Goal: Task Accomplishment & Management: Use online tool/utility

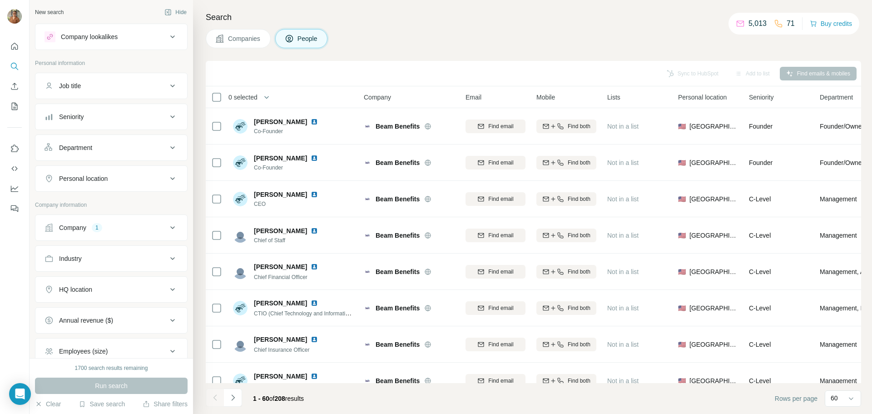
click at [153, 224] on div "Company 1" at bounding box center [105, 227] width 123 height 9
click at [90, 290] on icon "button" at bounding box center [87, 286] width 7 height 7
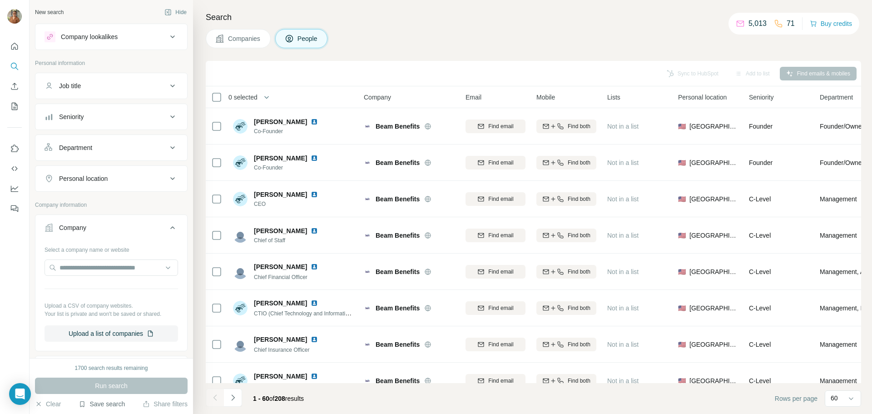
click at [106, 402] on button "Save search" at bounding box center [102, 403] width 46 height 9
click at [113, 386] on div "View my saved searches" at bounding box center [127, 388] width 96 height 18
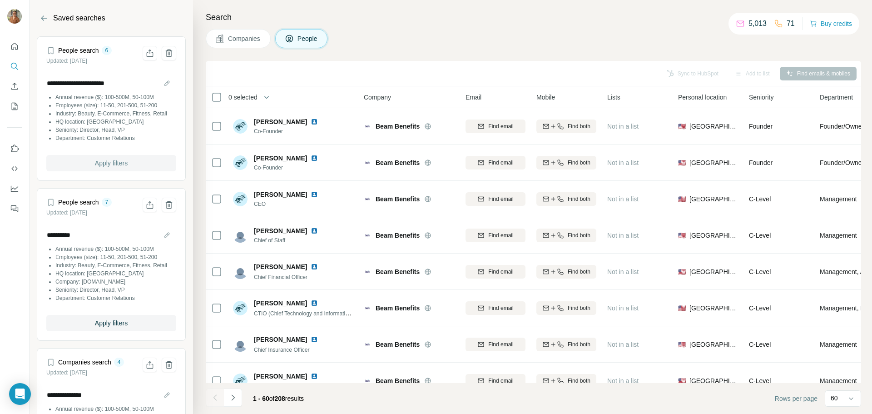
click at [118, 168] on span "Apply filters" at bounding box center [111, 162] width 33 height 9
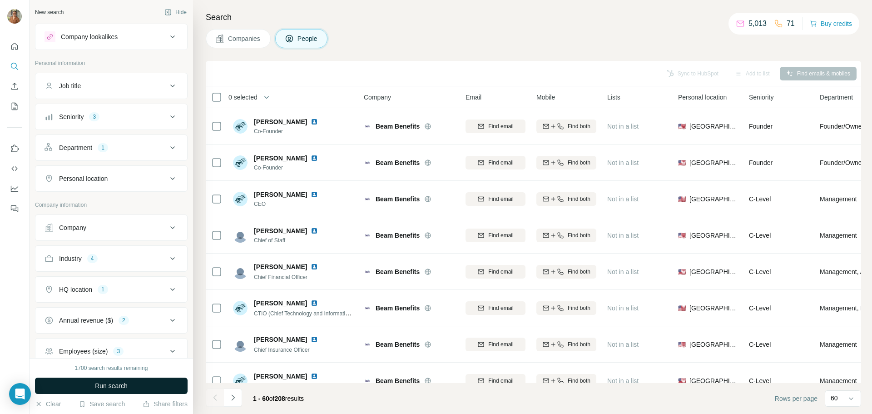
click at [111, 389] on span "Run search" at bounding box center [111, 385] width 33 height 9
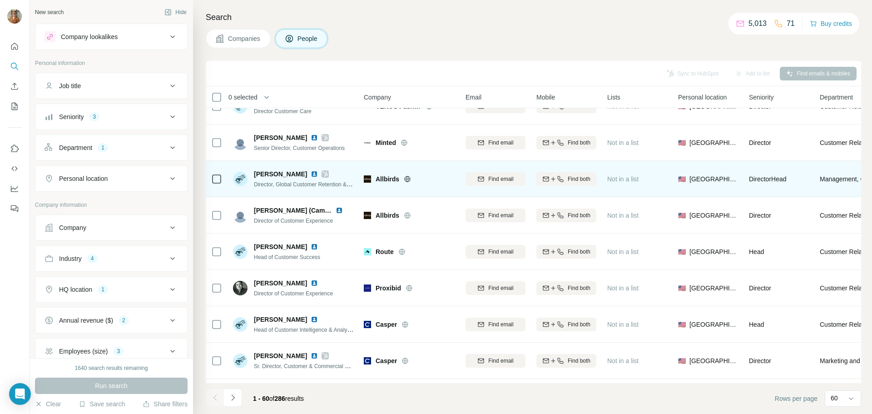
scroll to position [862, 0]
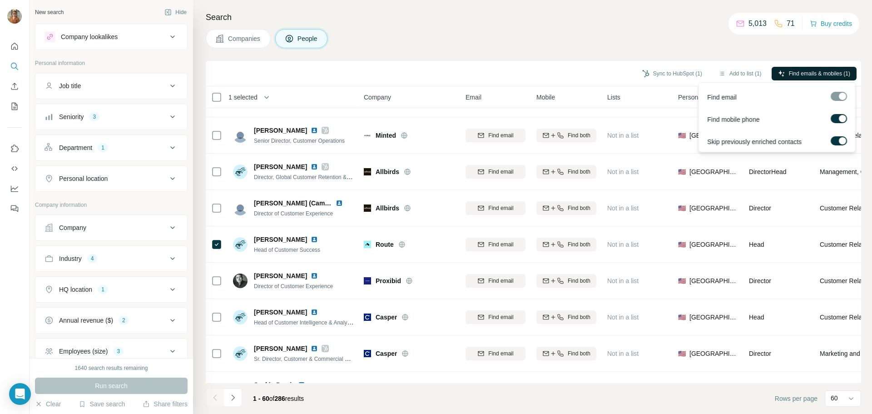
click at [822, 74] on span "Find emails & mobiles (1)" at bounding box center [819, 73] width 61 height 8
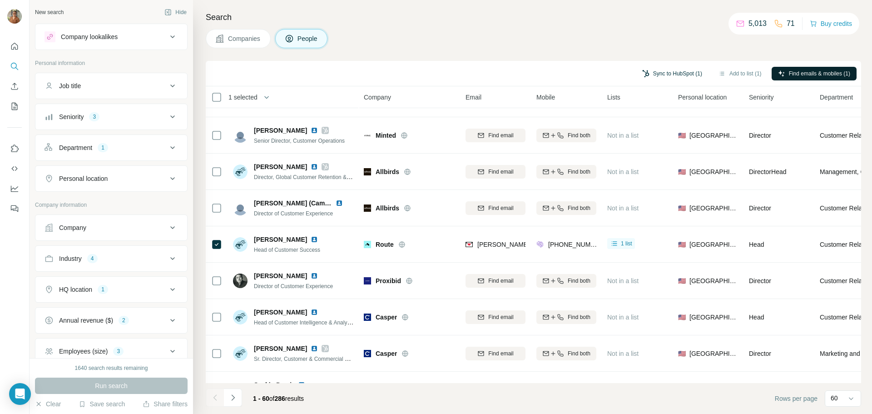
click at [685, 76] on button "Sync to HubSpot (1)" at bounding box center [672, 74] width 73 height 14
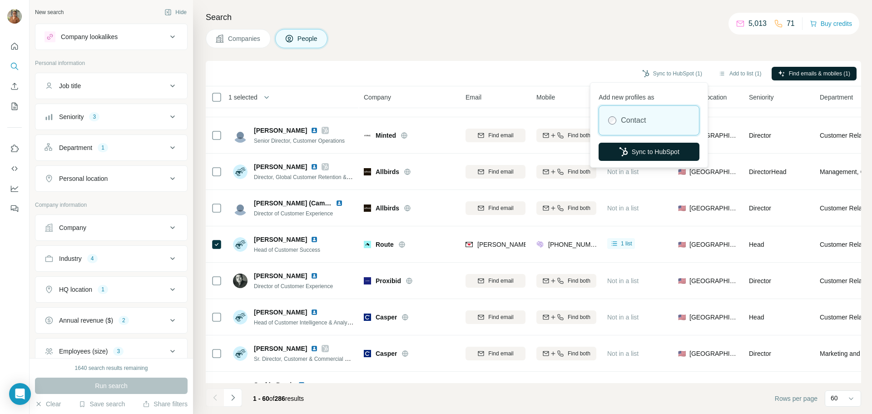
click at [652, 154] on button "Sync to HubSpot" at bounding box center [648, 152] width 101 height 18
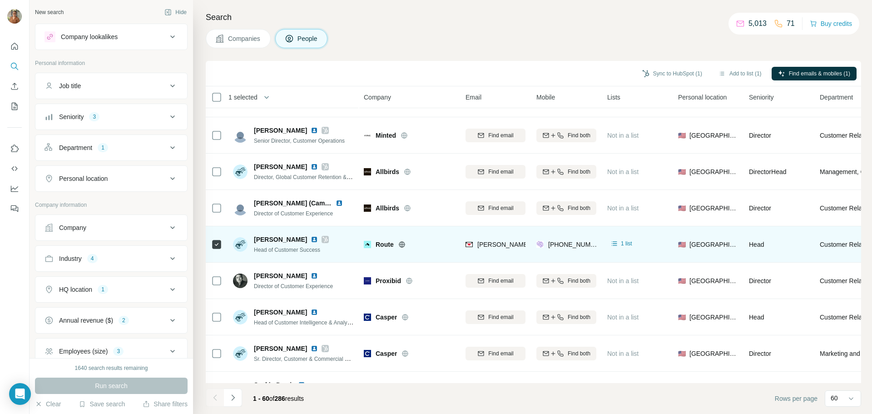
click at [323, 238] on icon at bounding box center [325, 239] width 5 height 5
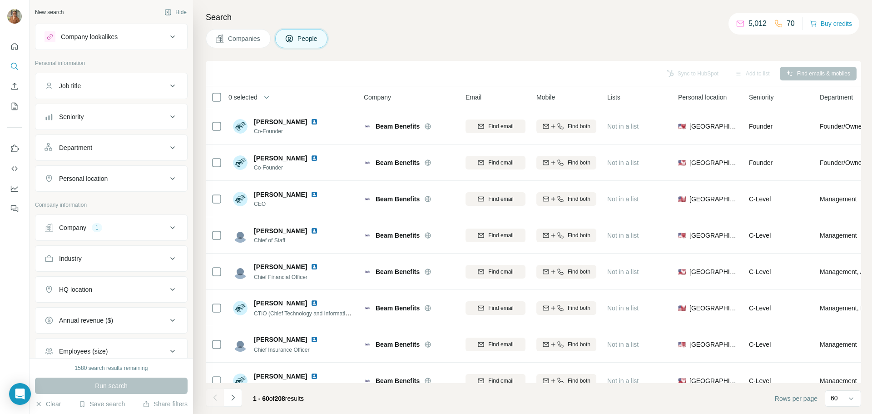
click at [116, 367] on div "1580 search results remaining" at bounding box center [111, 368] width 153 height 8
click at [104, 400] on button "Save search" at bounding box center [102, 403] width 46 height 9
click at [125, 391] on div "View my saved searches" at bounding box center [127, 388] width 96 height 18
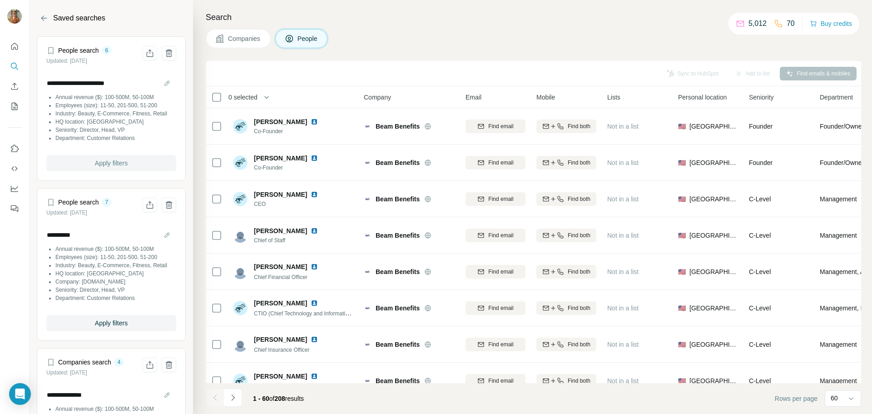
click at [107, 168] on span "Apply filters" at bounding box center [111, 162] width 33 height 9
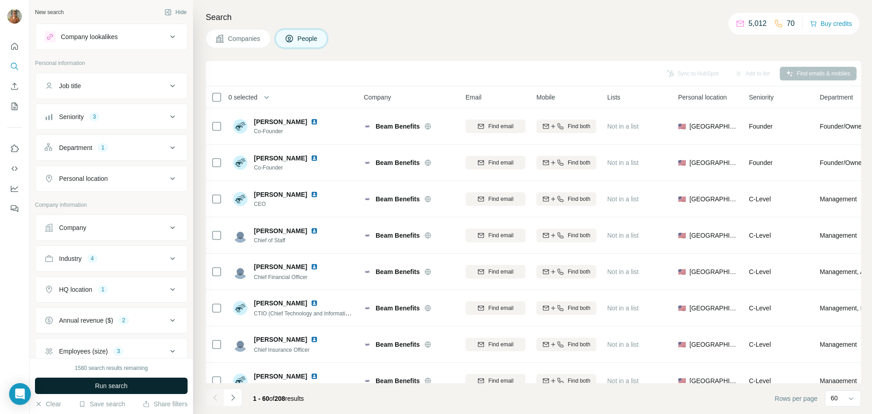
click at [109, 386] on span "Run search" at bounding box center [111, 385] width 33 height 9
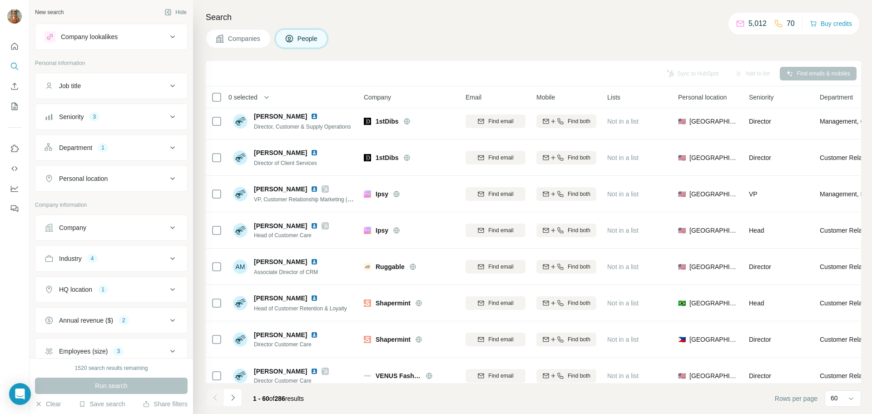
scroll to position [681, 0]
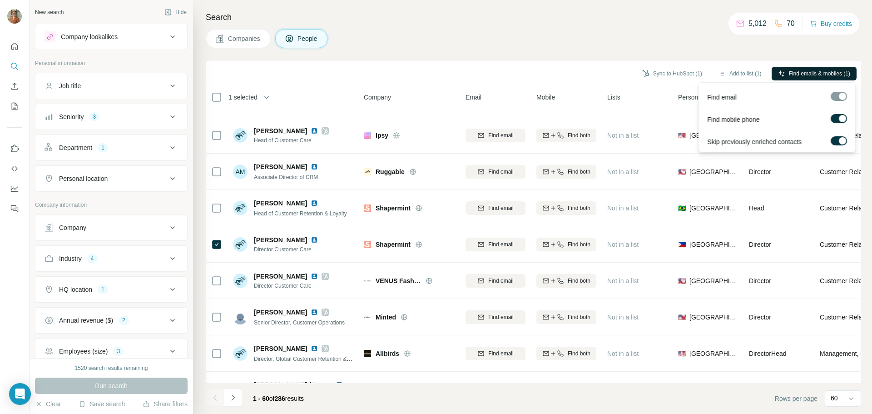
click at [825, 71] on span "Find emails & mobiles (1)" at bounding box center [819, 73] width 61 height 8
click at [675, 71] on button "Sync to HubSpot (1)" at bounding box center [672, 74] width 73 height 14
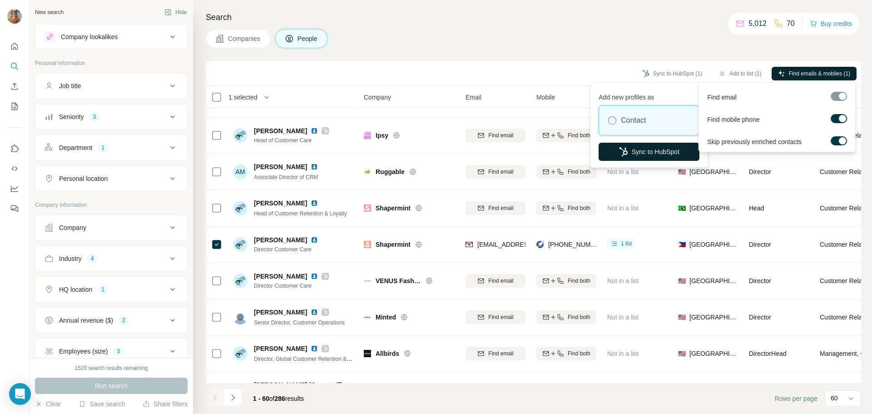
click at [659, 151] on button "Sync to HubSpot" at bounding box center [648, 152] width 101 height 18
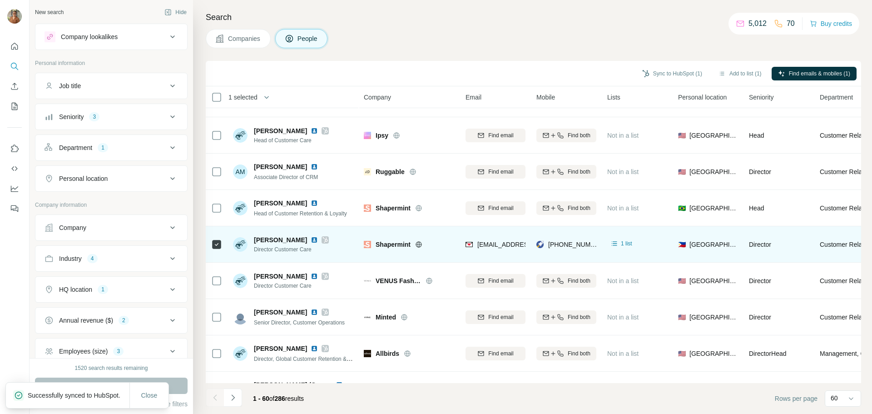
click at [323, 242] on icon at bounding box center [324, 239] width 5 height 7
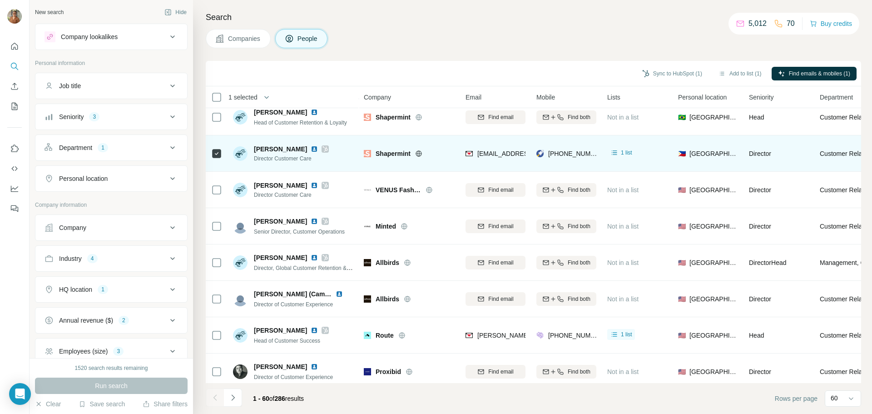
scroll to position [726, 0]
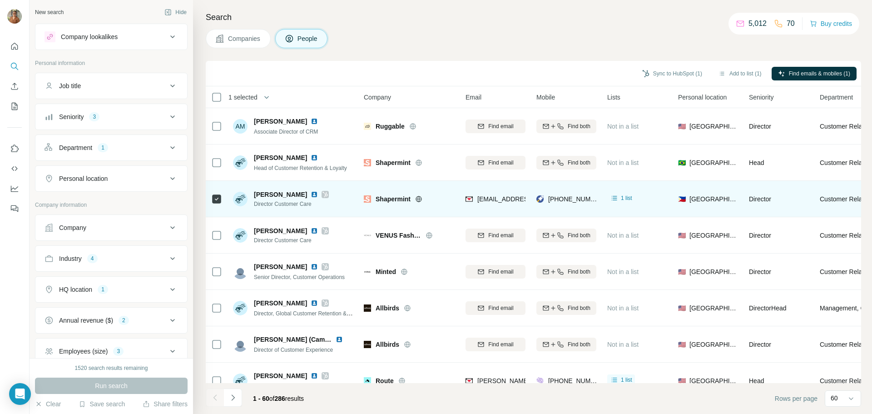
click at [324, 196] on icon at bounding box center [324, 194] width 5 height 7
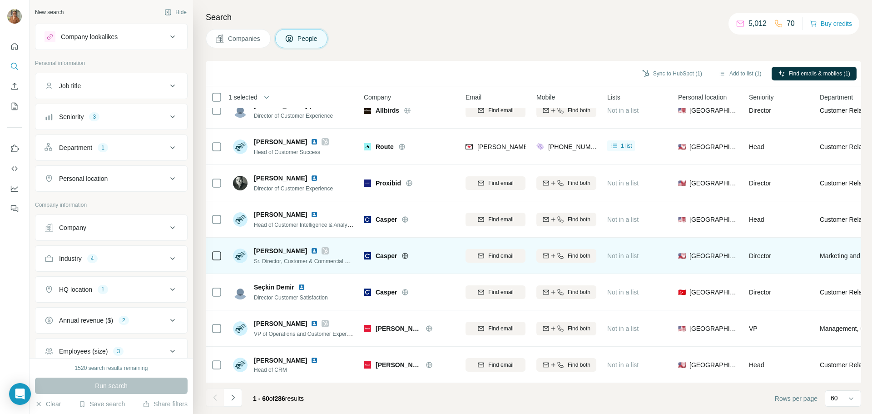
scroll to position [999, 0]
